Goal: Task Accomplishment & Management: Manage account settings

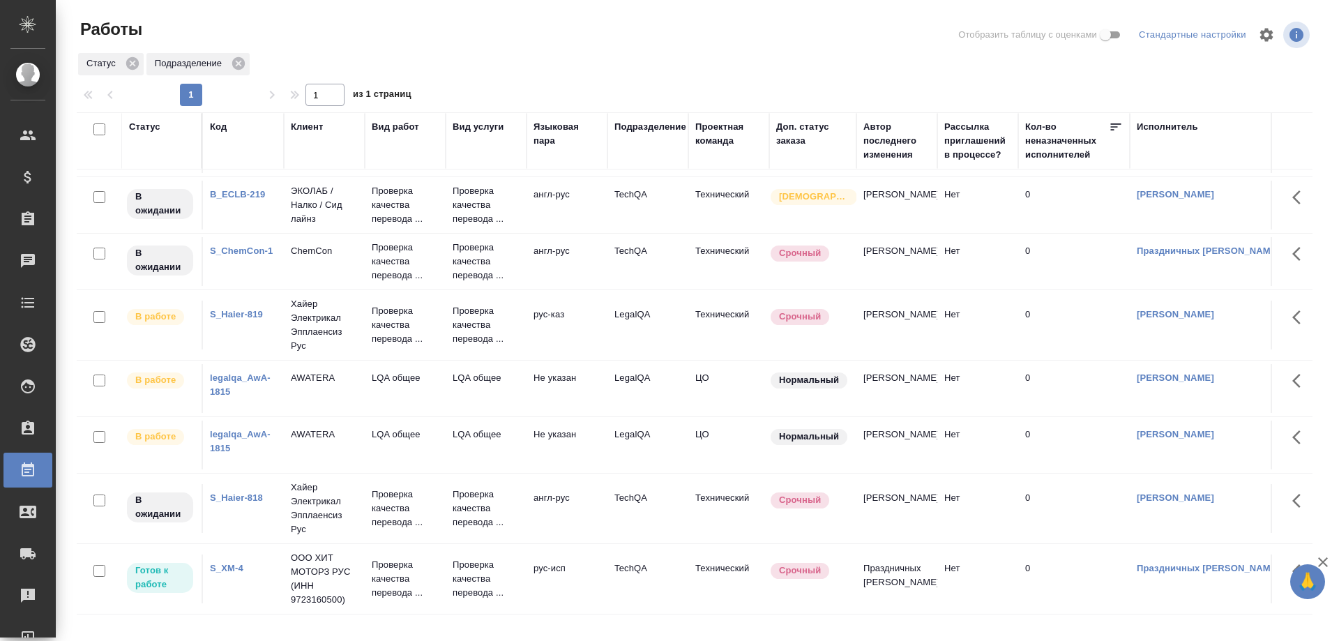
scroll to position [454, 0]
click at [252, 313] on link "S_Haier-819" at bounding box center [236, 314] width 53 height 10
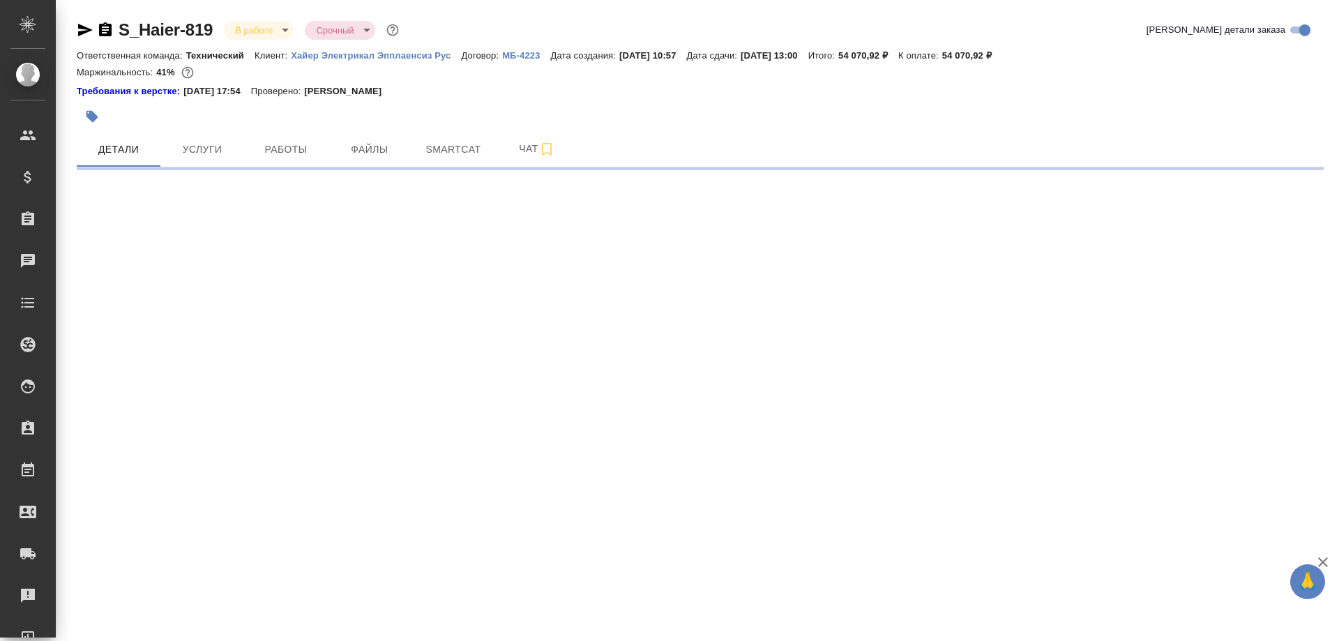
select select "RU"
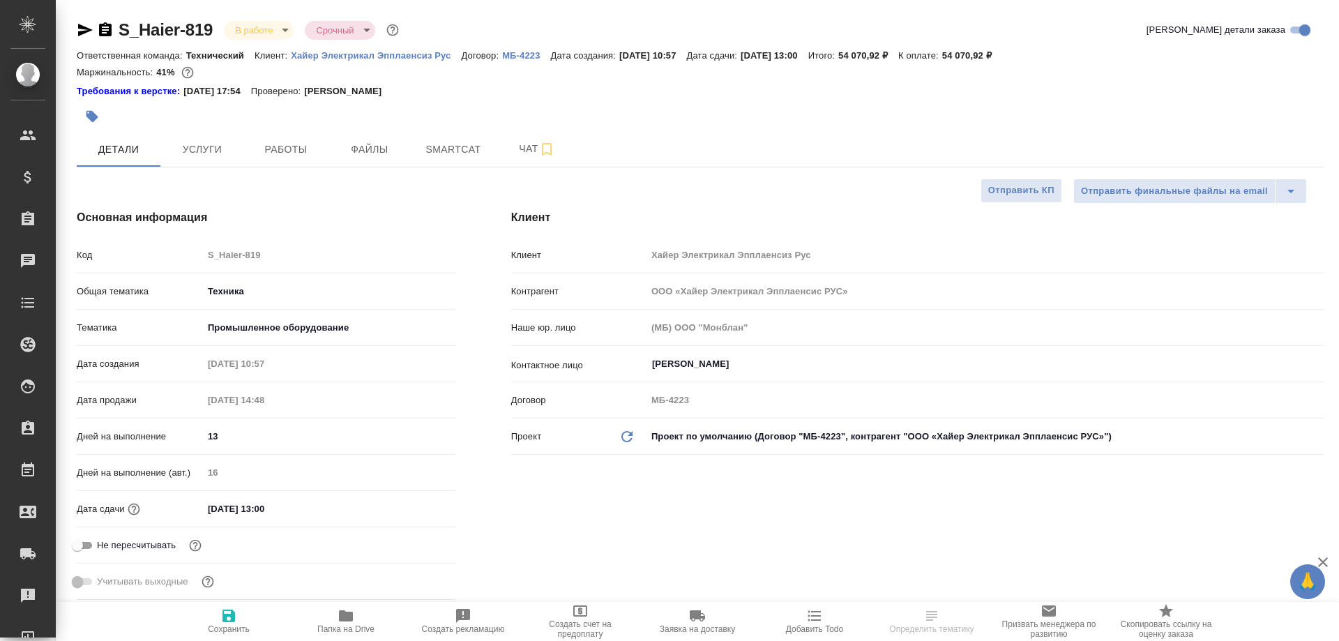
type textarea "x"
click at [287, 152] on span "Работы" at bounding box center [285, 149] width 67 height 17
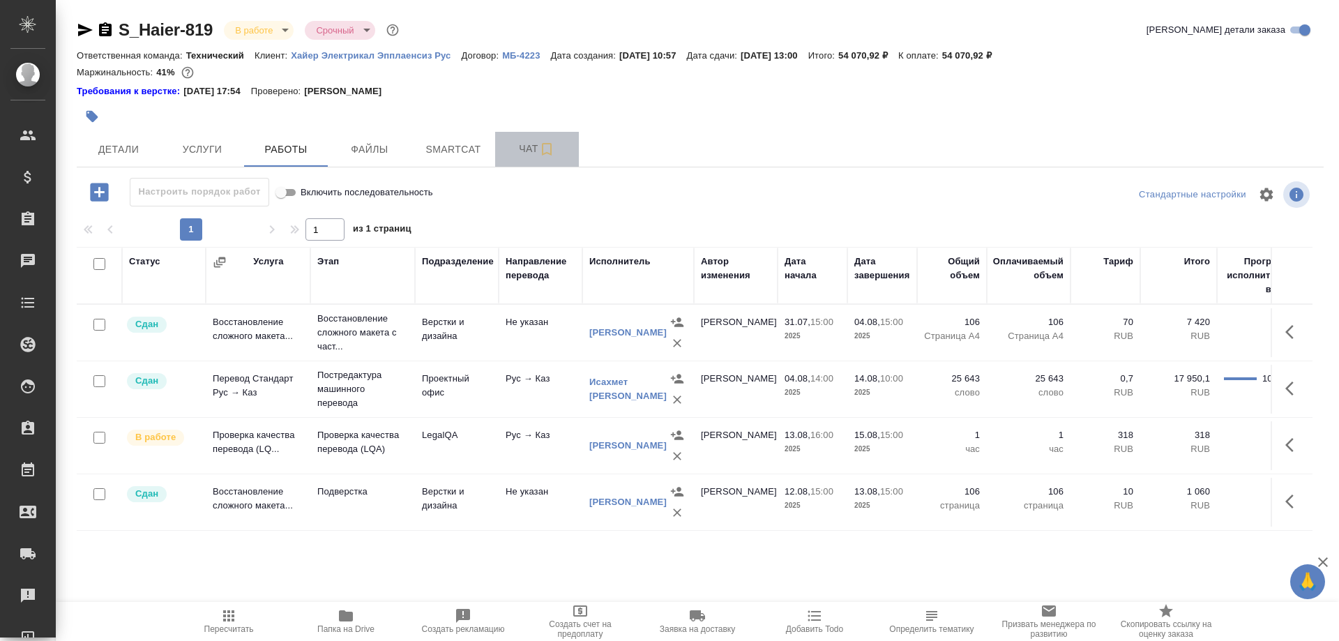
click at [517, 150] on span "Чат" at bounding box center [536, 148] width 67 height 17
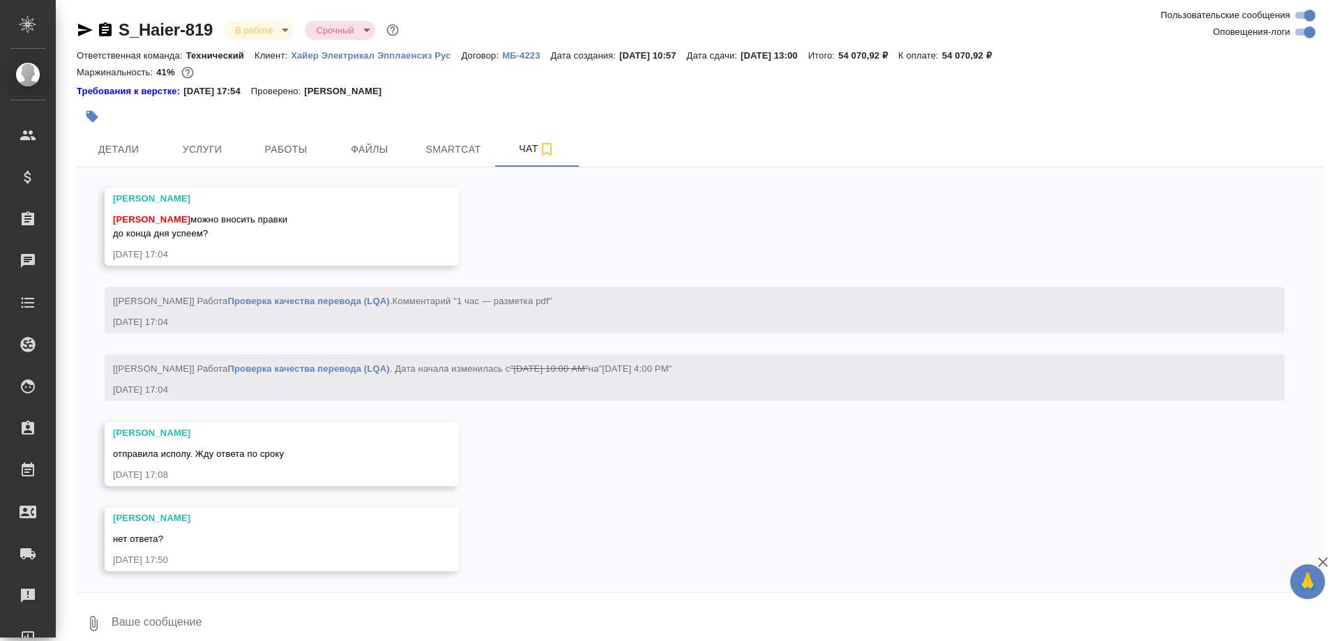
scroll to position [9015, 0]
